Goal: Find specific page/section: Find specific page/section

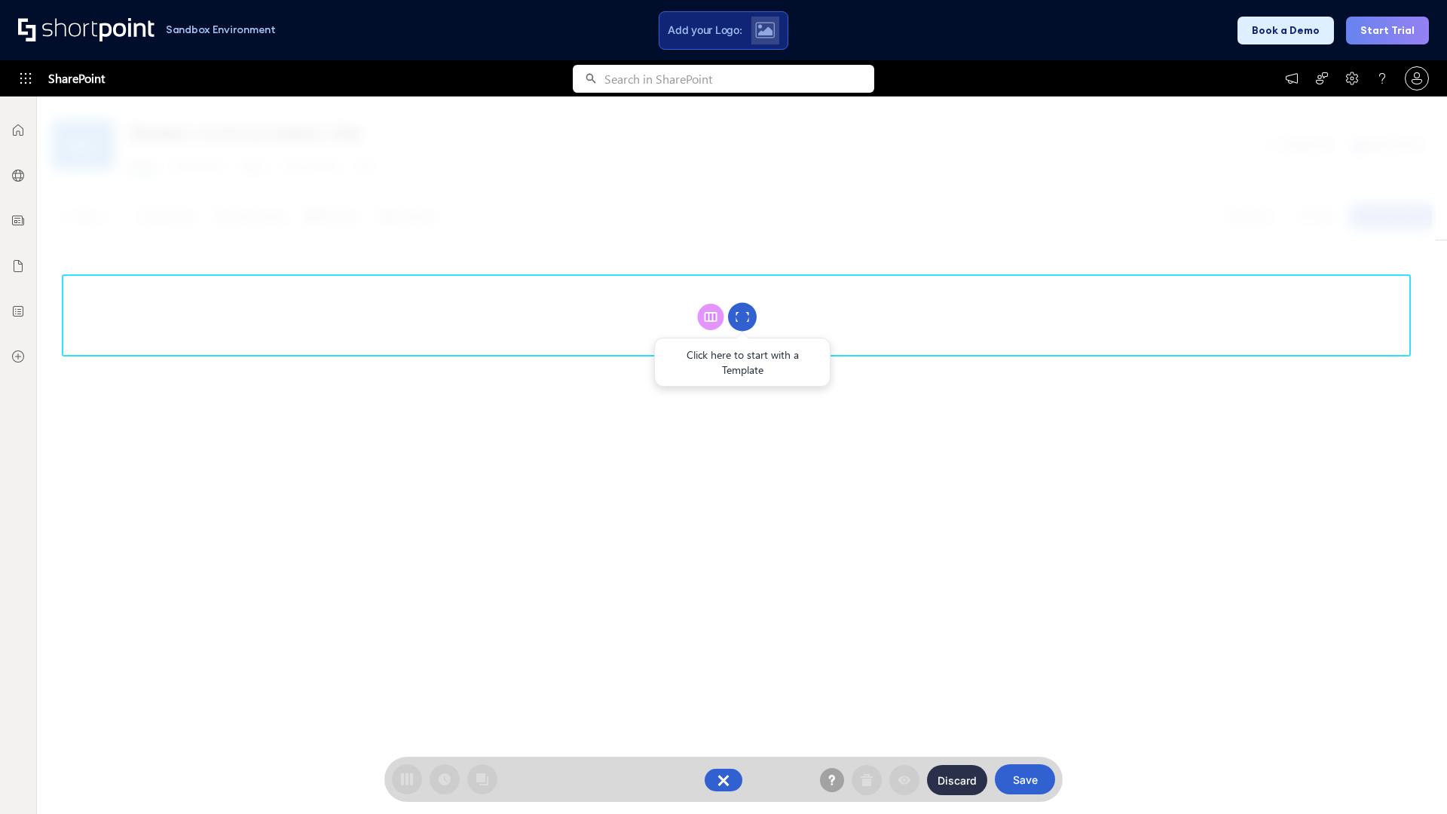
click at [743, 317] on circle at bounding box center [742, 317] width 29 height 29
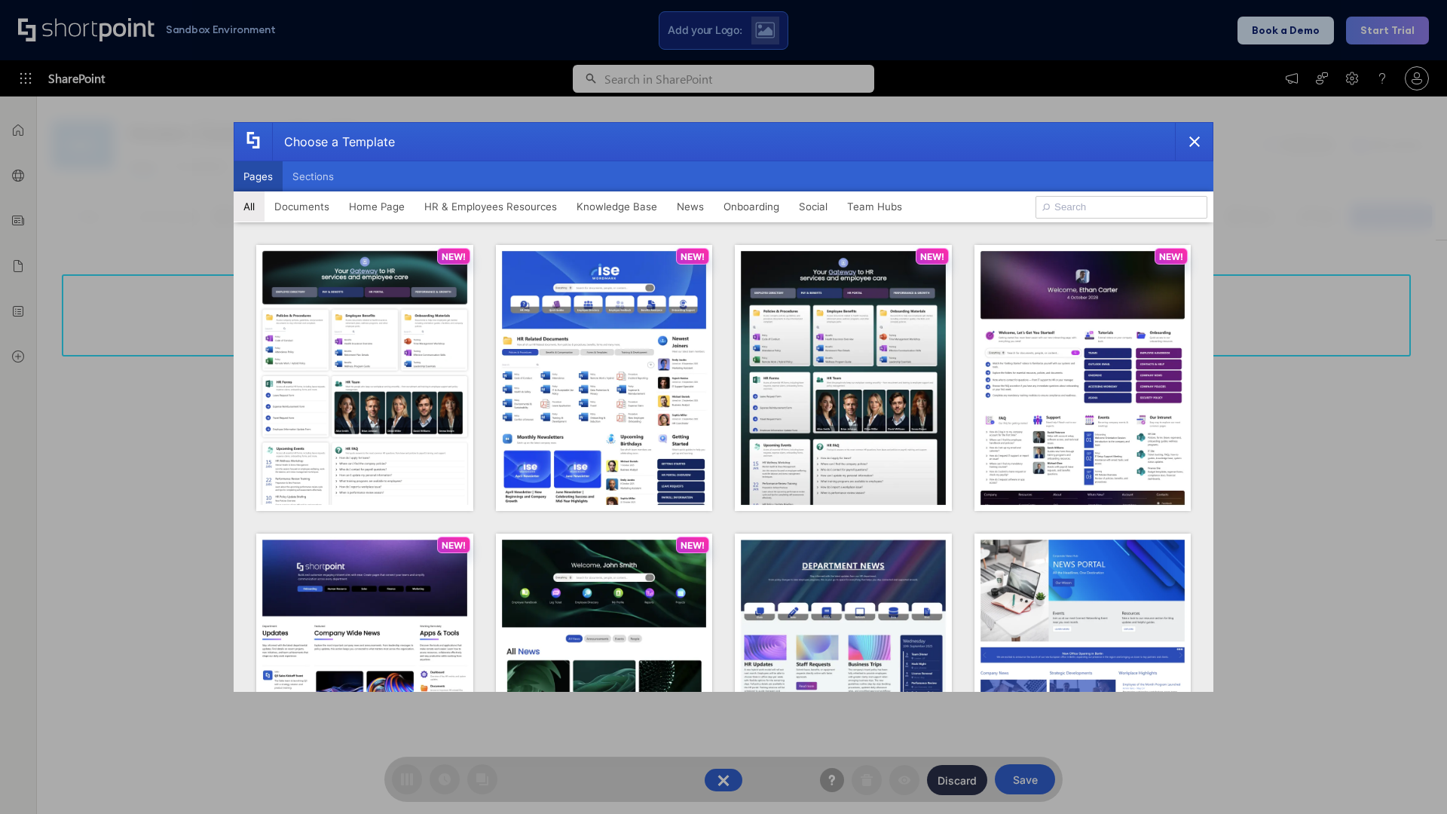
click at [258, 176] on button "Pages" at bounding box center [258, 176] width 49 height 30
type input "News Portal 1"
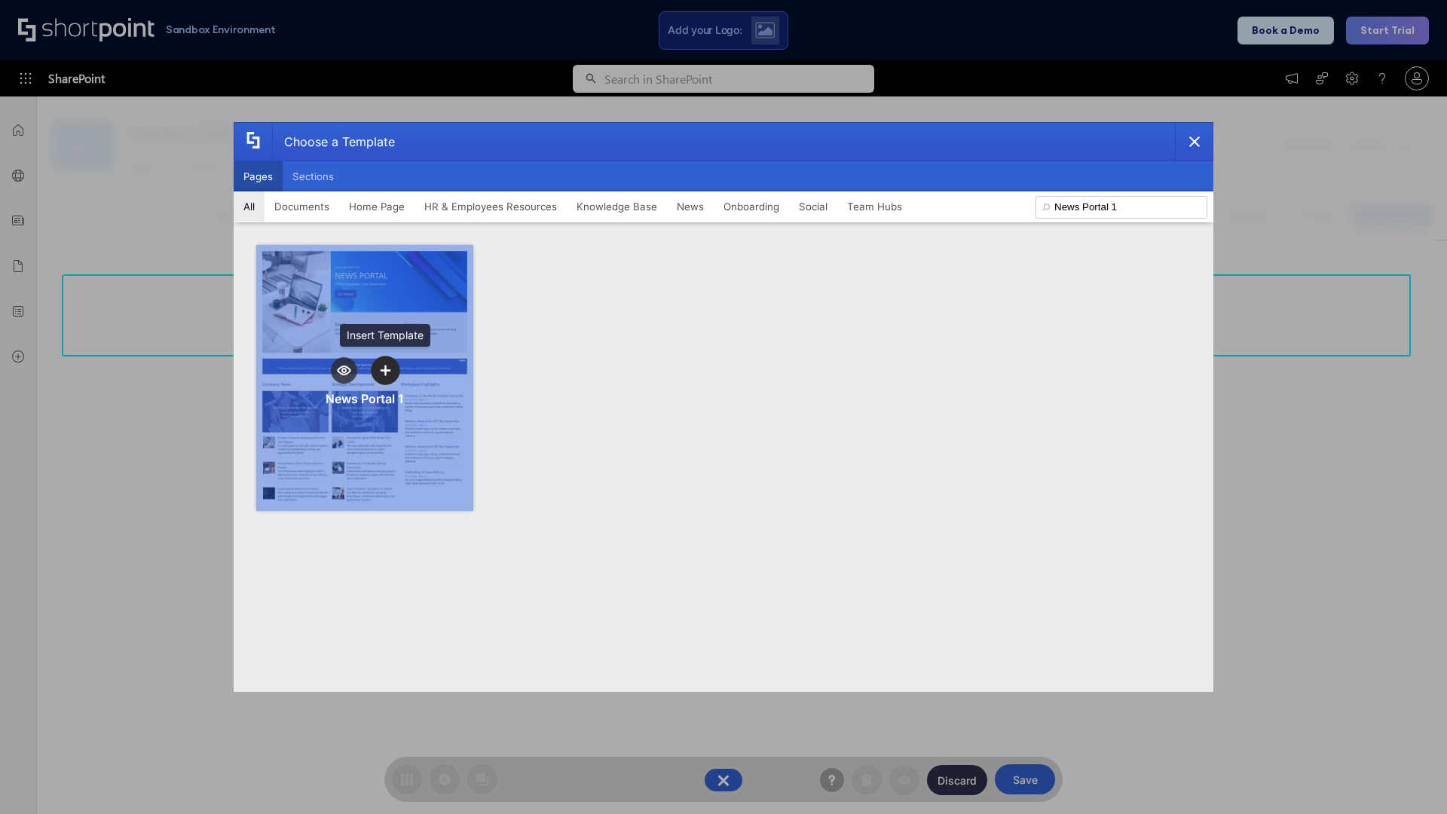
click at [385, 370] on icon "template selector" at bounding box center [385, 370] width 11 height 11
